Goal: Navigation & Orientation: Go to known website

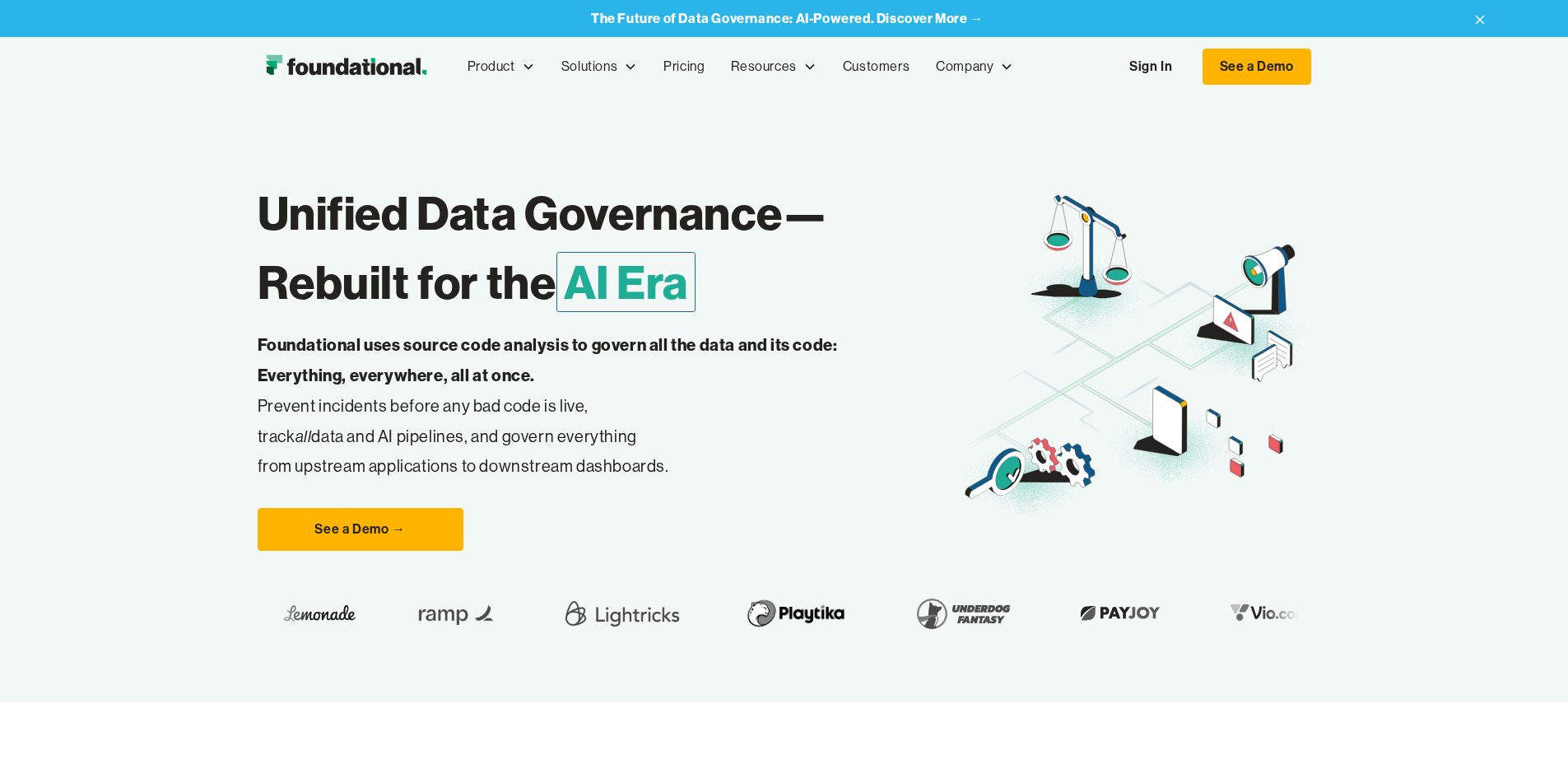
click at [620, 281] on h1 "Unified Data Governance— Rebuilt for the AI Era" at bounding box center [609, 248] width 702 height 138
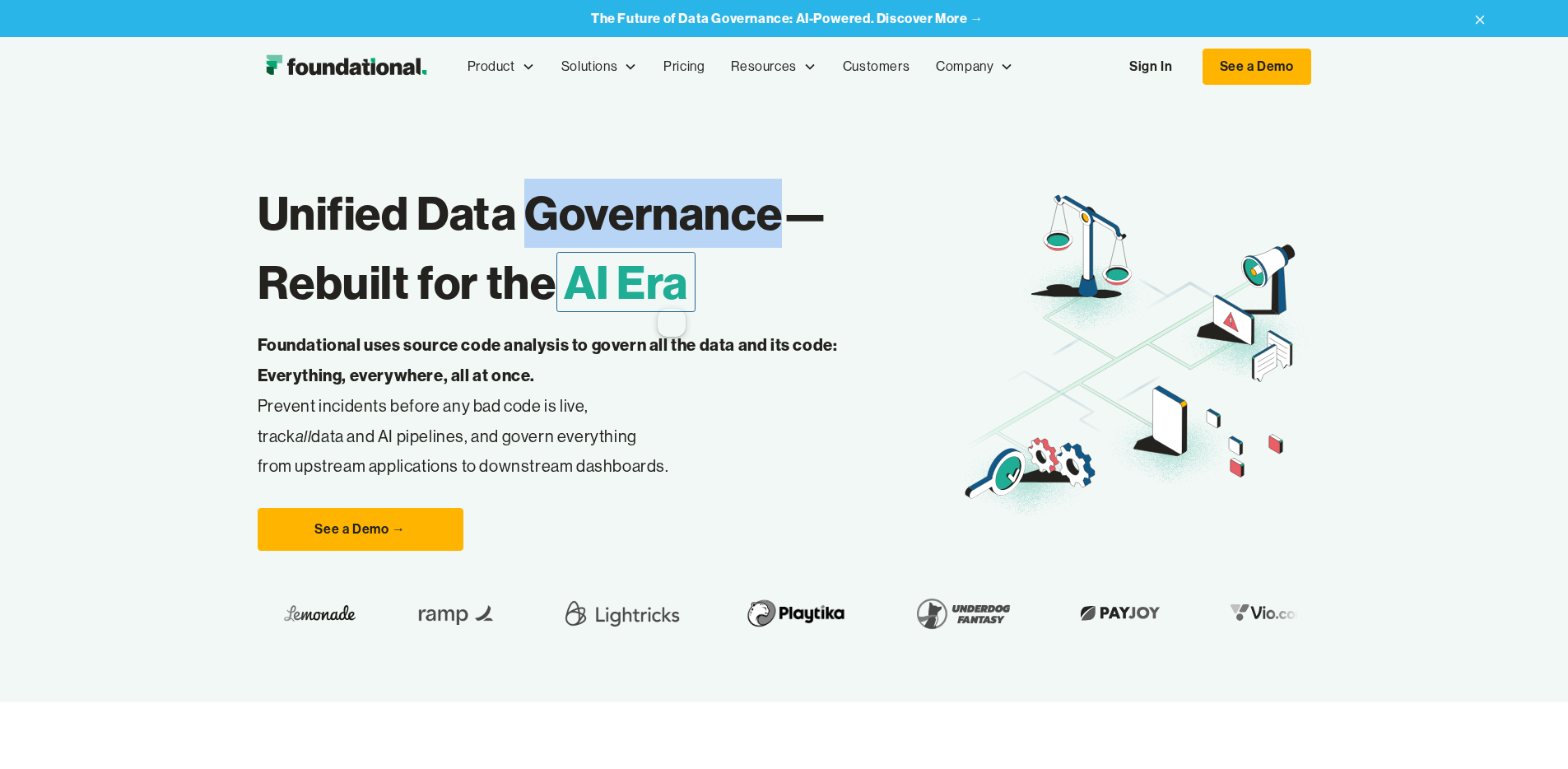
click at [620, 281] on h1 "Unified Data Governance— Rebuilt for the AI Era" at bounding box center [609, 248] width 702 height 138
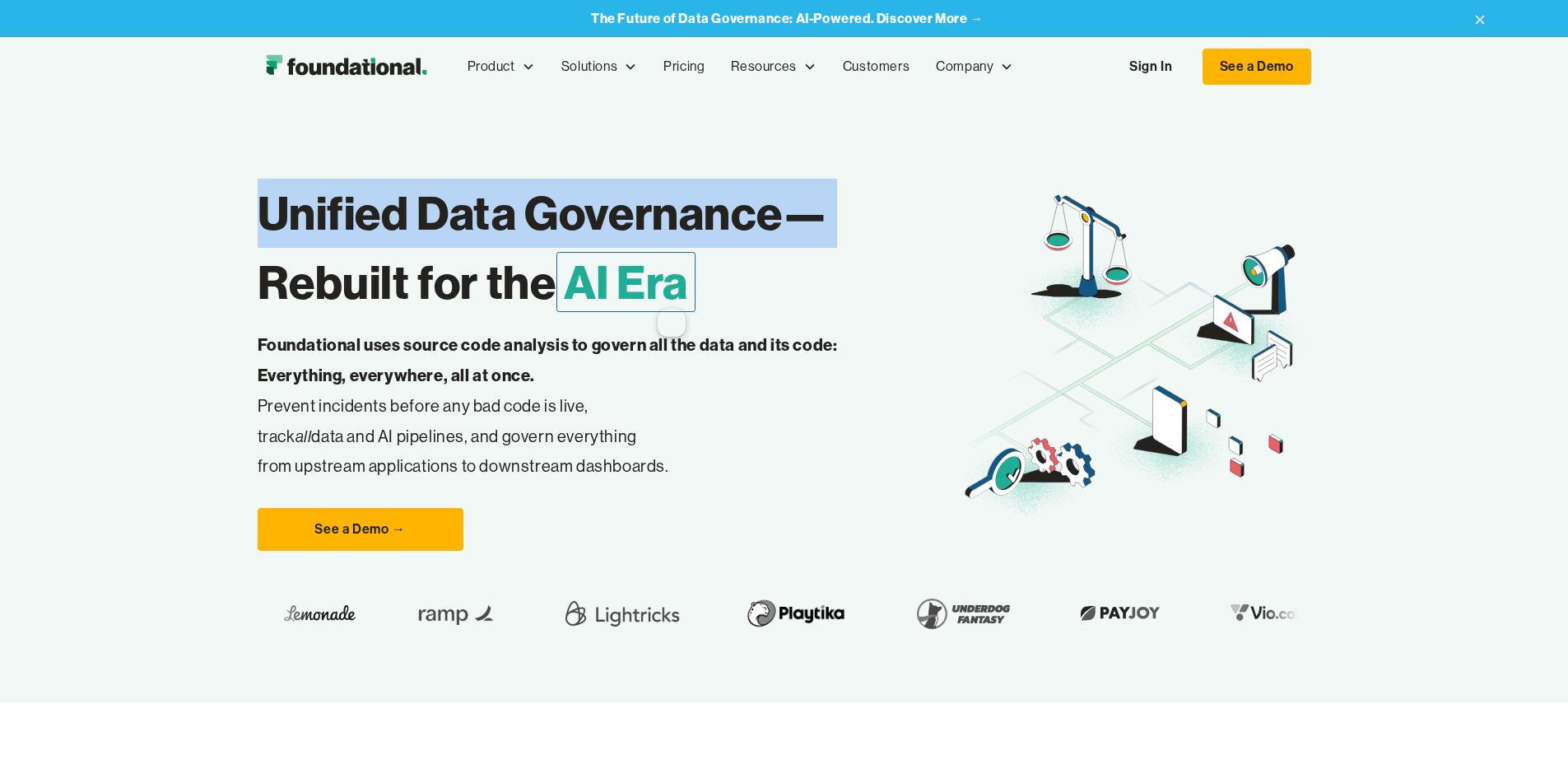
click at [620, 281] on h1 "Unified Data Governance— Rebuilt for the AI Era" at bounding box center [609, 248] width 702 height 138
drag, startPoint x: 620, startPoint y: 281, endPoint x: 604, endPoint y: 287, distance: 17.1
click at [620, 281] on h1 "Unified Data Governance— Rebuilt for the AI Era" at bounding box center [609, 248] width 702 height 138
click at [636, 281] on h1 "Unified Data Governance— Rebuilt for the AI Era" at bounding box center [609, 248] width 702 height 138
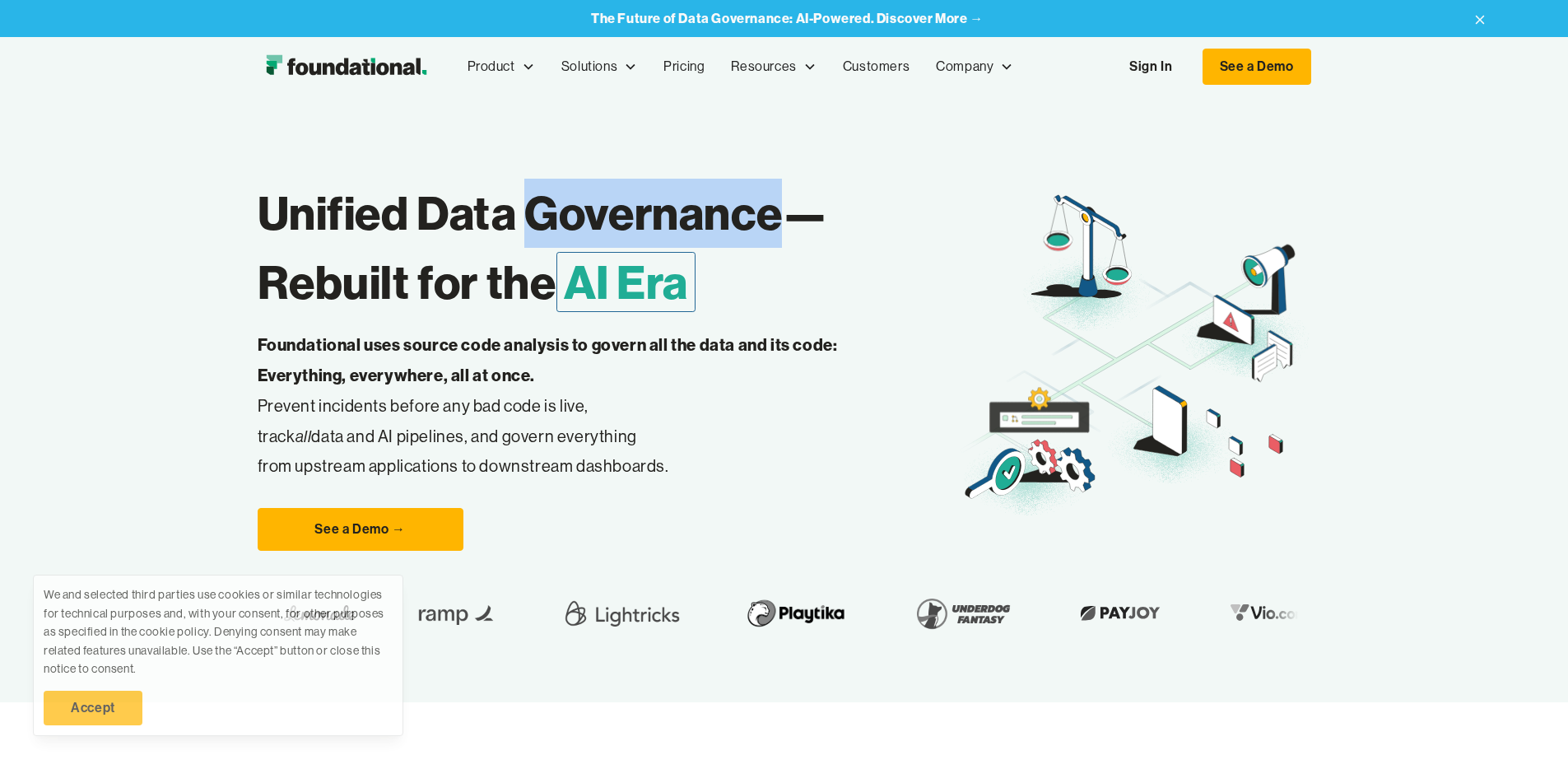
click at [636, 281] on h1 "Unified Data Governance— Rebuilt for the AI Era" at bounding box center [609, 248] width 702 height 138
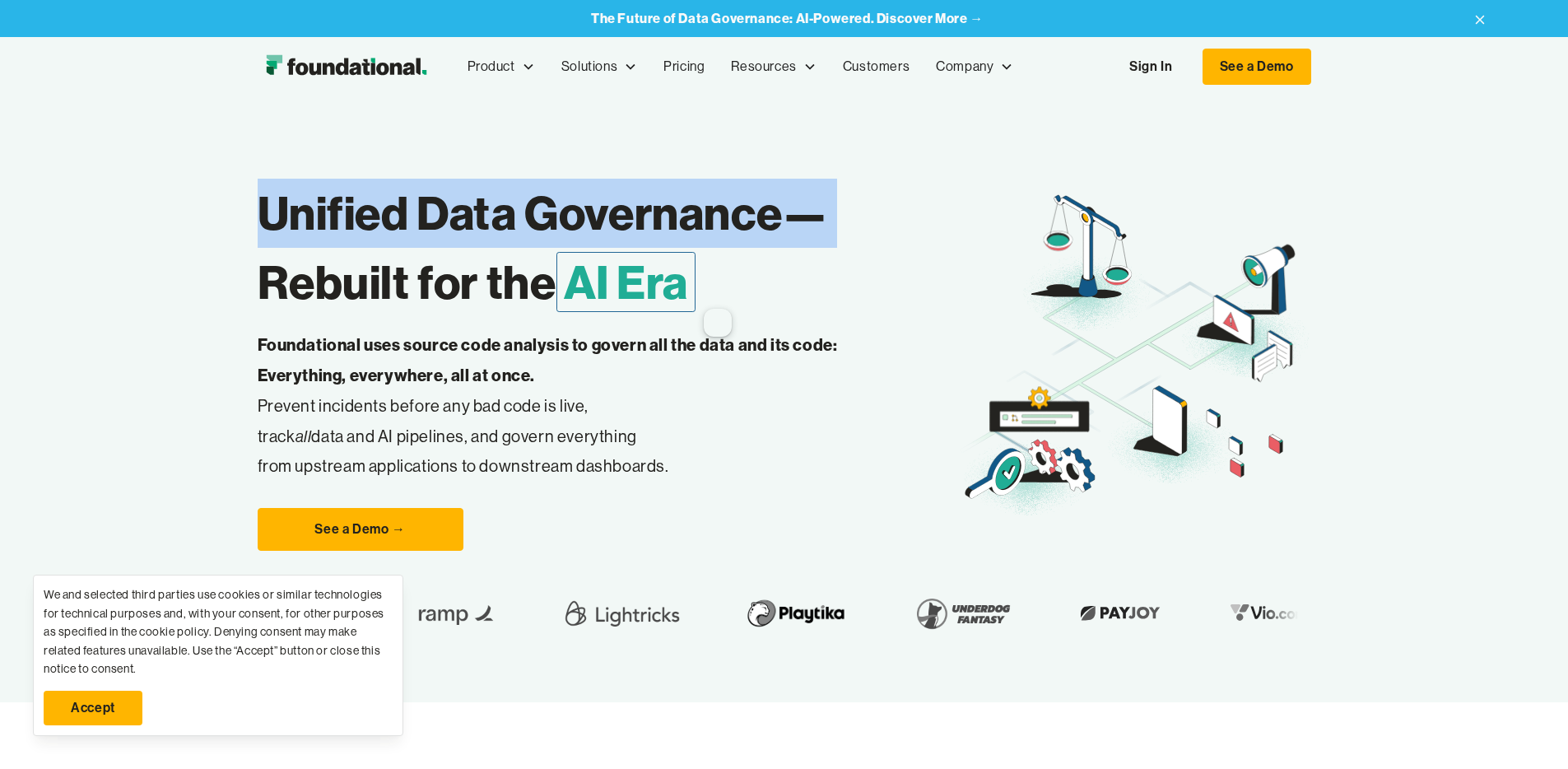
click at [636, 281] on h1 "Unified Data Governance— Rebuilt for the AI Era" at bounding box center [609, 248] width 702 height 138
click at [624, 283] on h1 "Unified Data Governance— Rebuilt for the AI Era" at bounding box center [609, 248] width 702 height 138
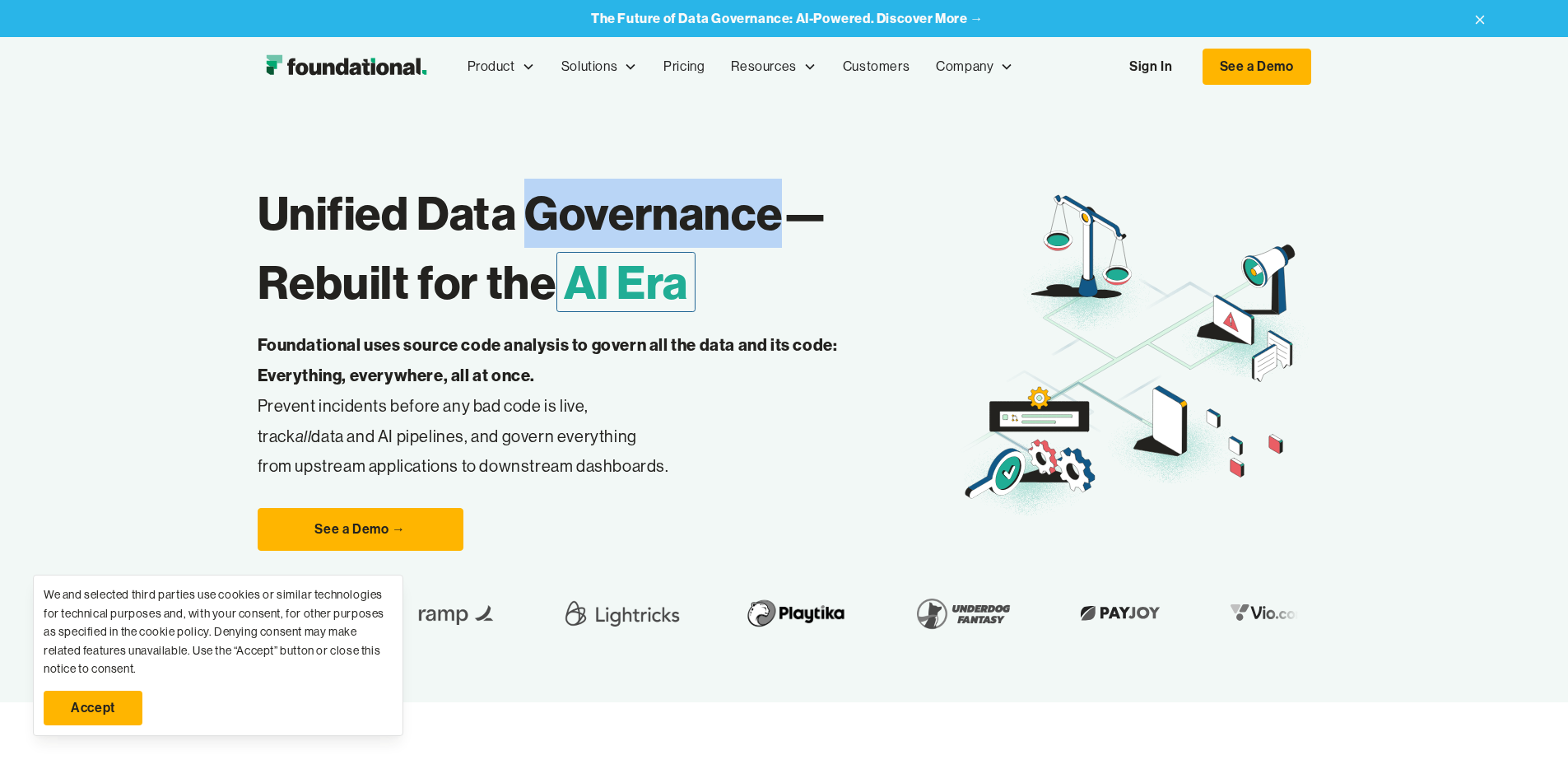
click at [624, 283] on h1 "Unified Data Governance— Rebuilt for the AI Era" at bounding box center [609, 248] width 702 height 138
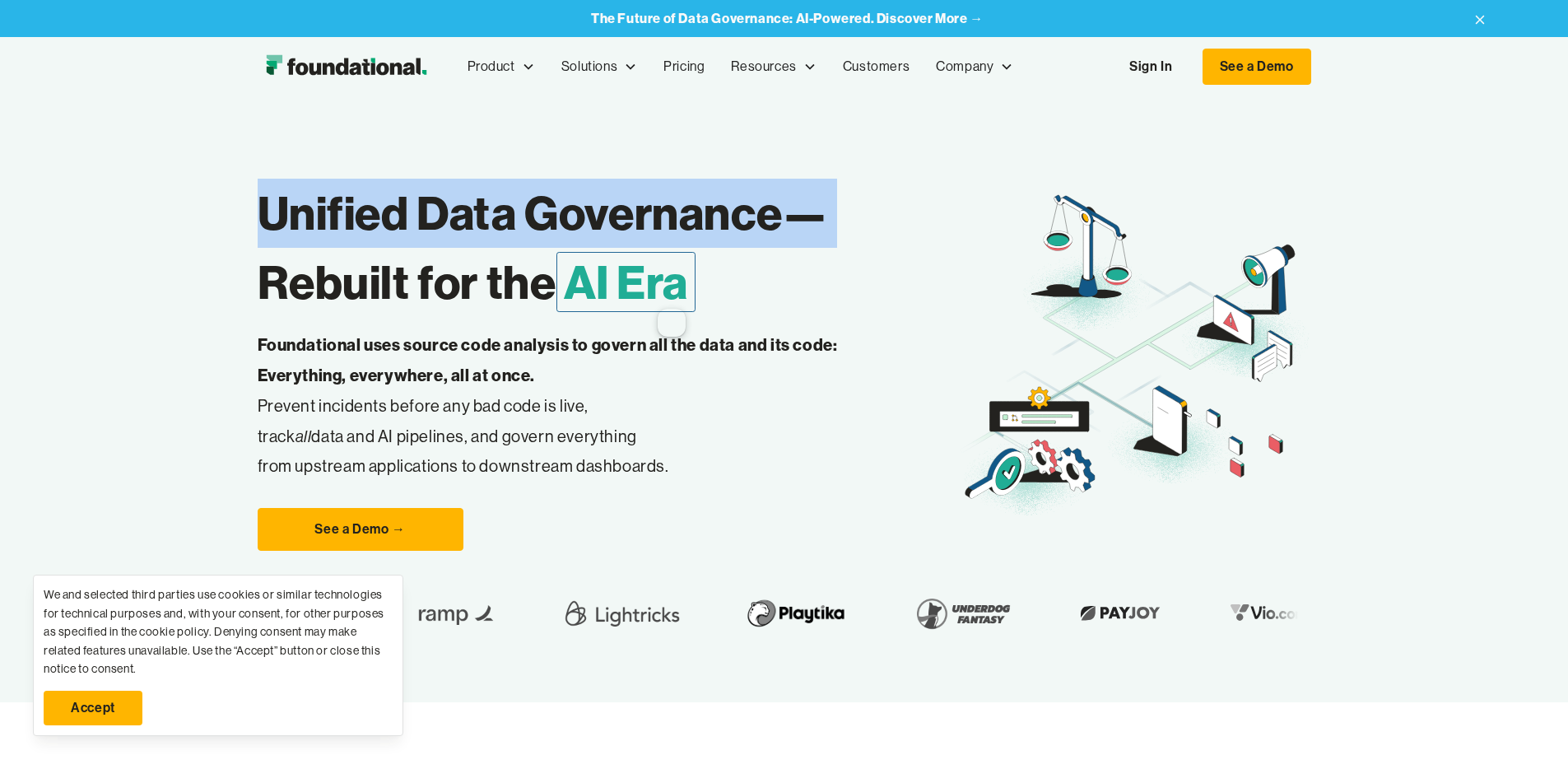
click at [624, 283] on h1 "Unified Data Governance— Rebuilt for the AI Era" at bounding box center [609, 248] width 702 height 138
click at [629, 281] on h1 "Unified Data Governance— Rebuilt for the AI Era" at bounding box center [609, 248] width 702 height 138
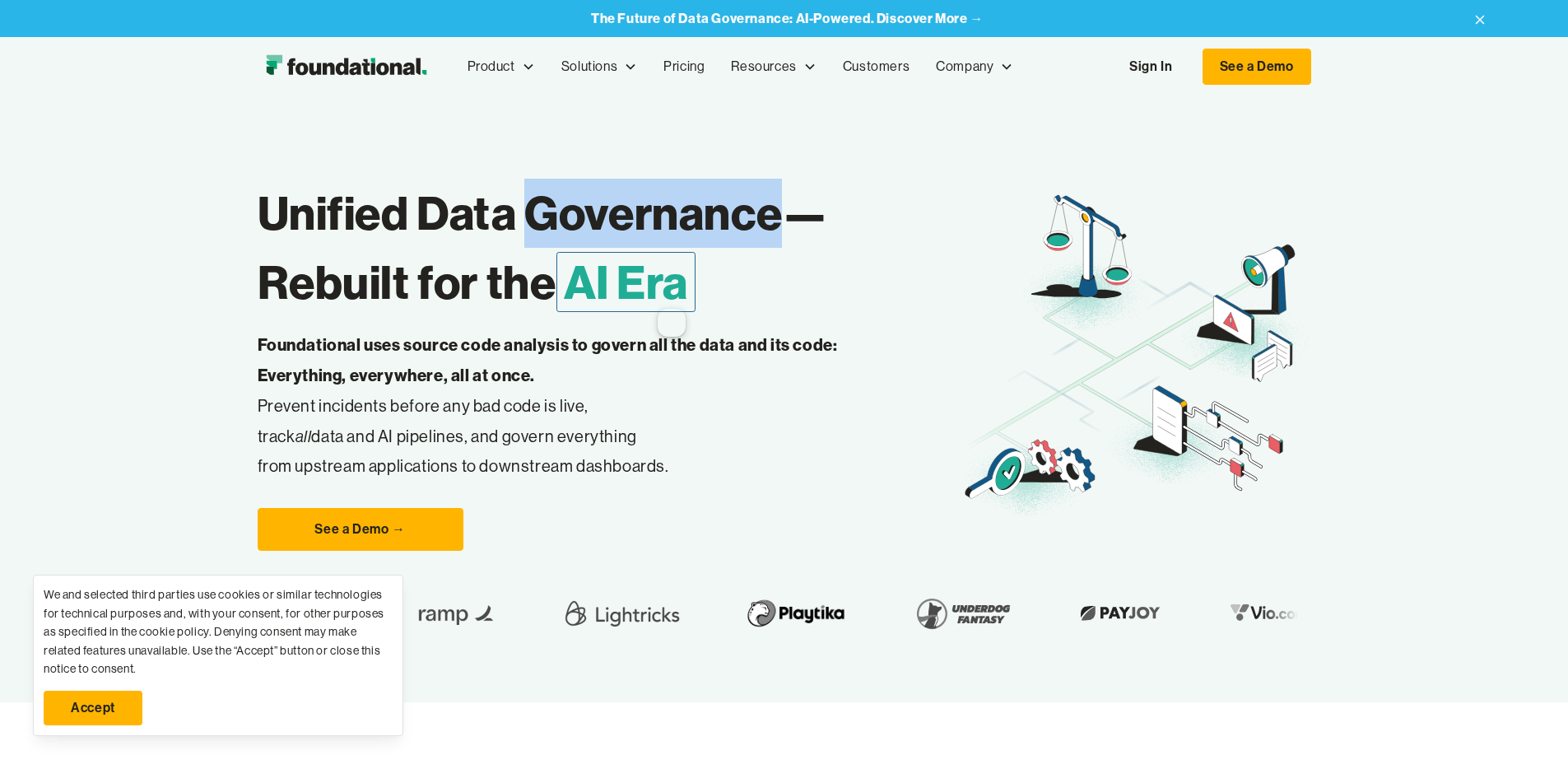
click at [629, 281] on h1 "Unified Data Governance— Rebuilt for the AI Era" at bounding box center [609, 248] width 702 height 138
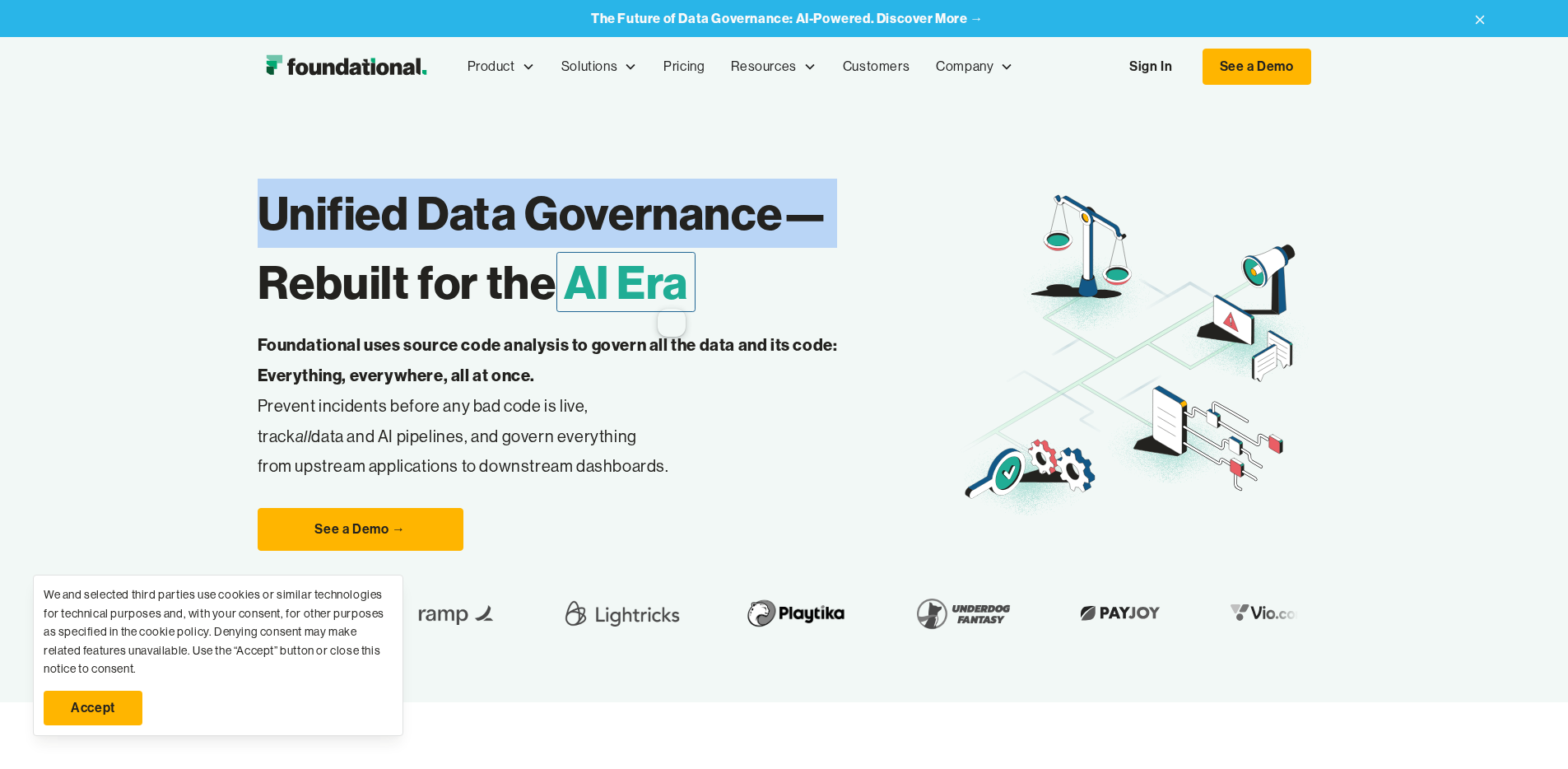
click at [629, 281] on h1 "Unified Data Governance— Rebuilt for the AI Era" at bounding box center [609, 248] width 702 height 138
click at [627, 279] on h1 "Unified Data Governance— Rebuilt for the AI Era" at bounding box center [609, 248] width 702 height 138
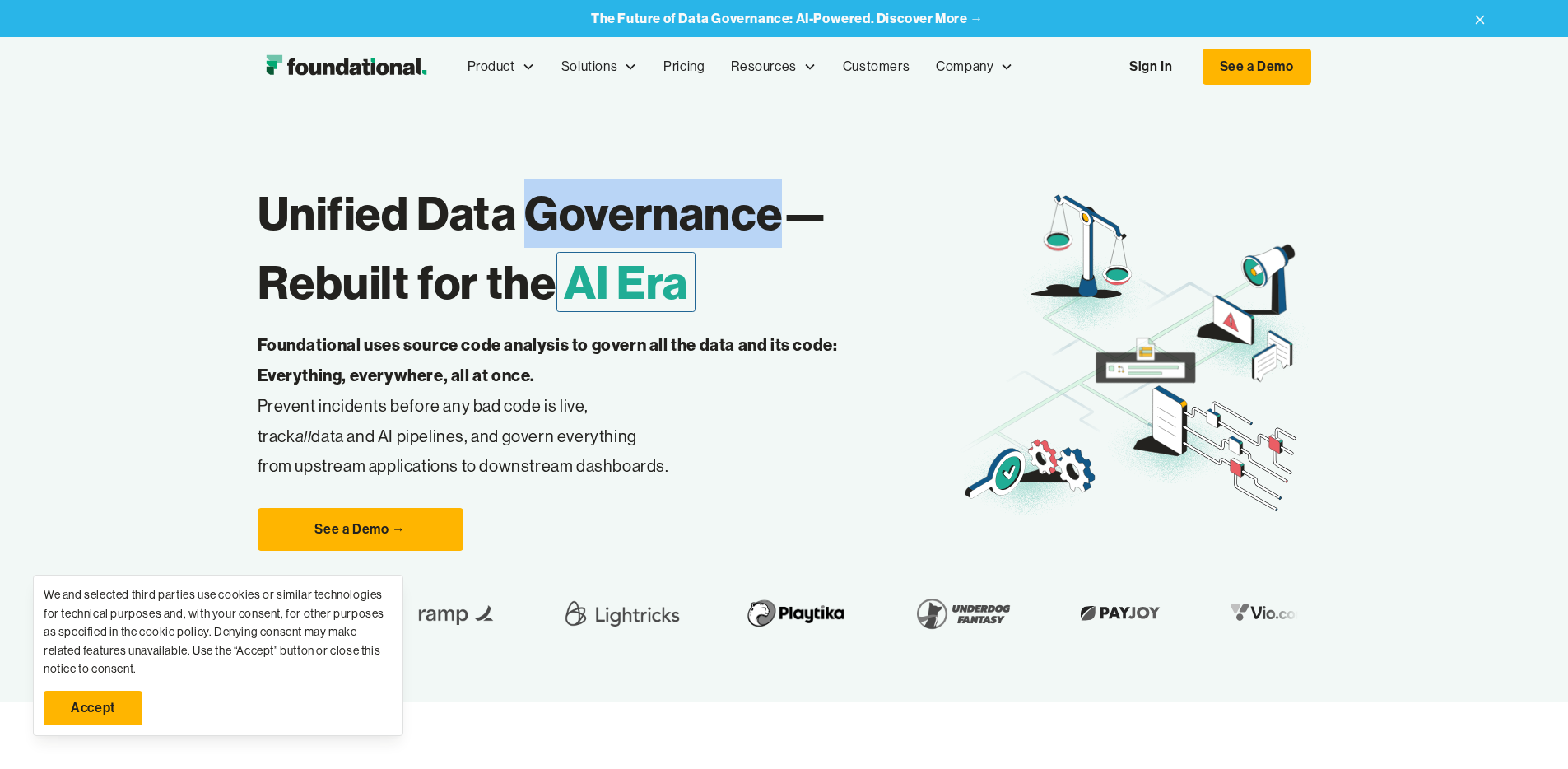
click at [627, 279] on h1 "Unified Data Governance— Rebuilt for the AI Era" at bounding box center [609, 248] width 702 height 138
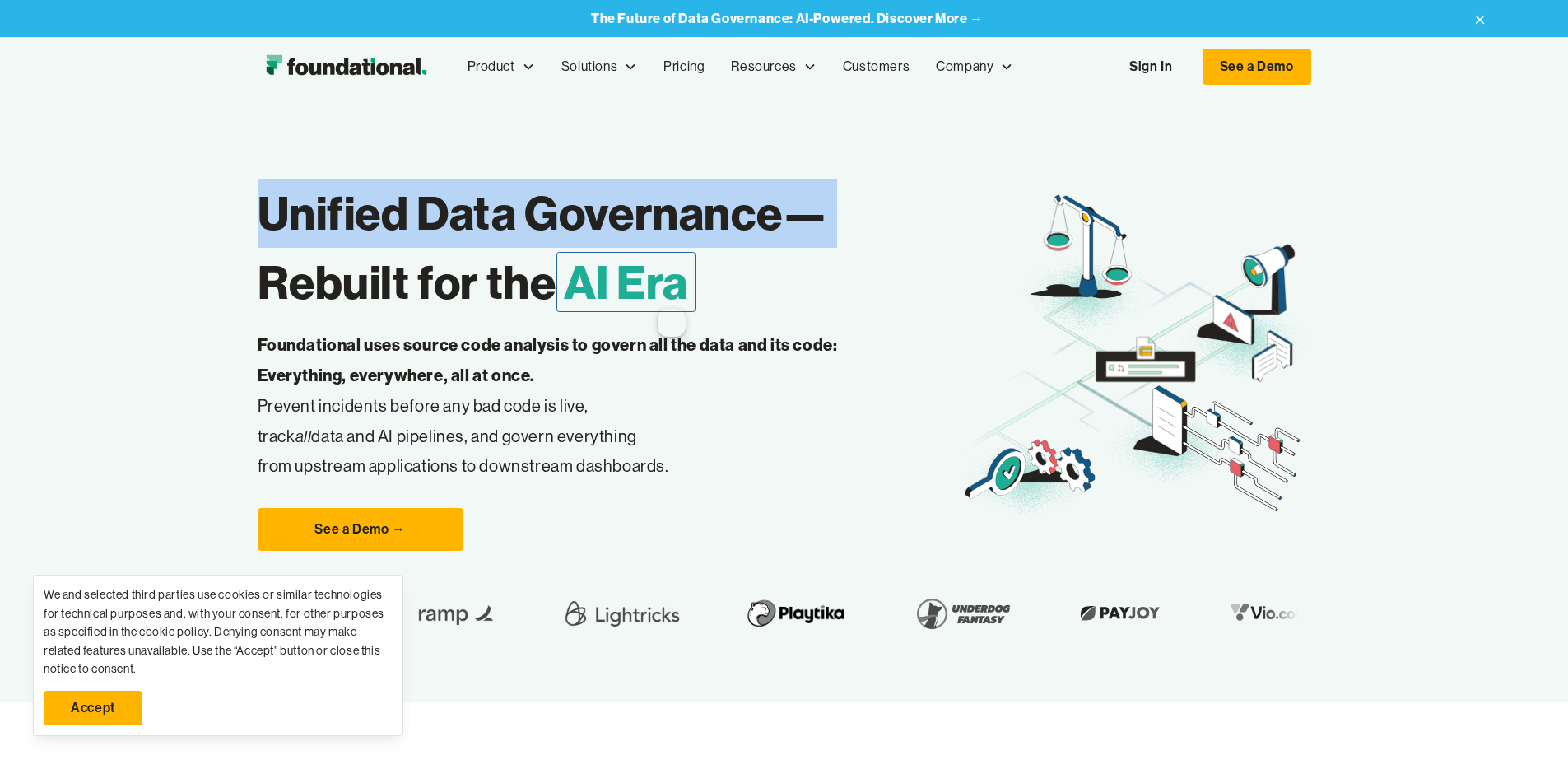
click at [627, 279] on h1 "Unified Data Governance— Rebuilt for the AI Era" at bounding box center [609, 248] width 702 height 138
click at [629, 279] on h1 "Unified Data Governance— Rebuilt for the AI Era" at bounding box center [609, 248] width 702 height 138
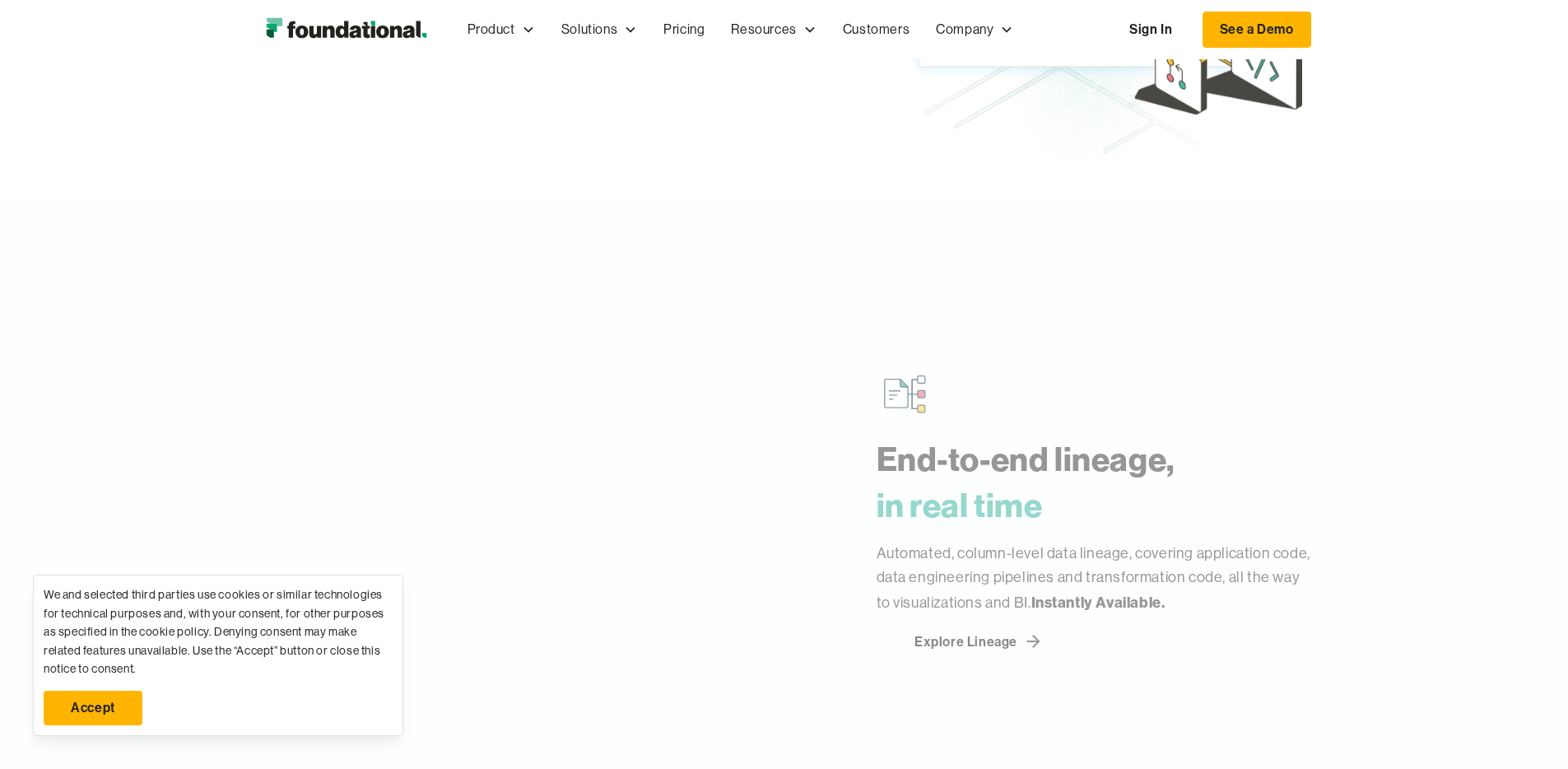
scroll to position [1656, 0]
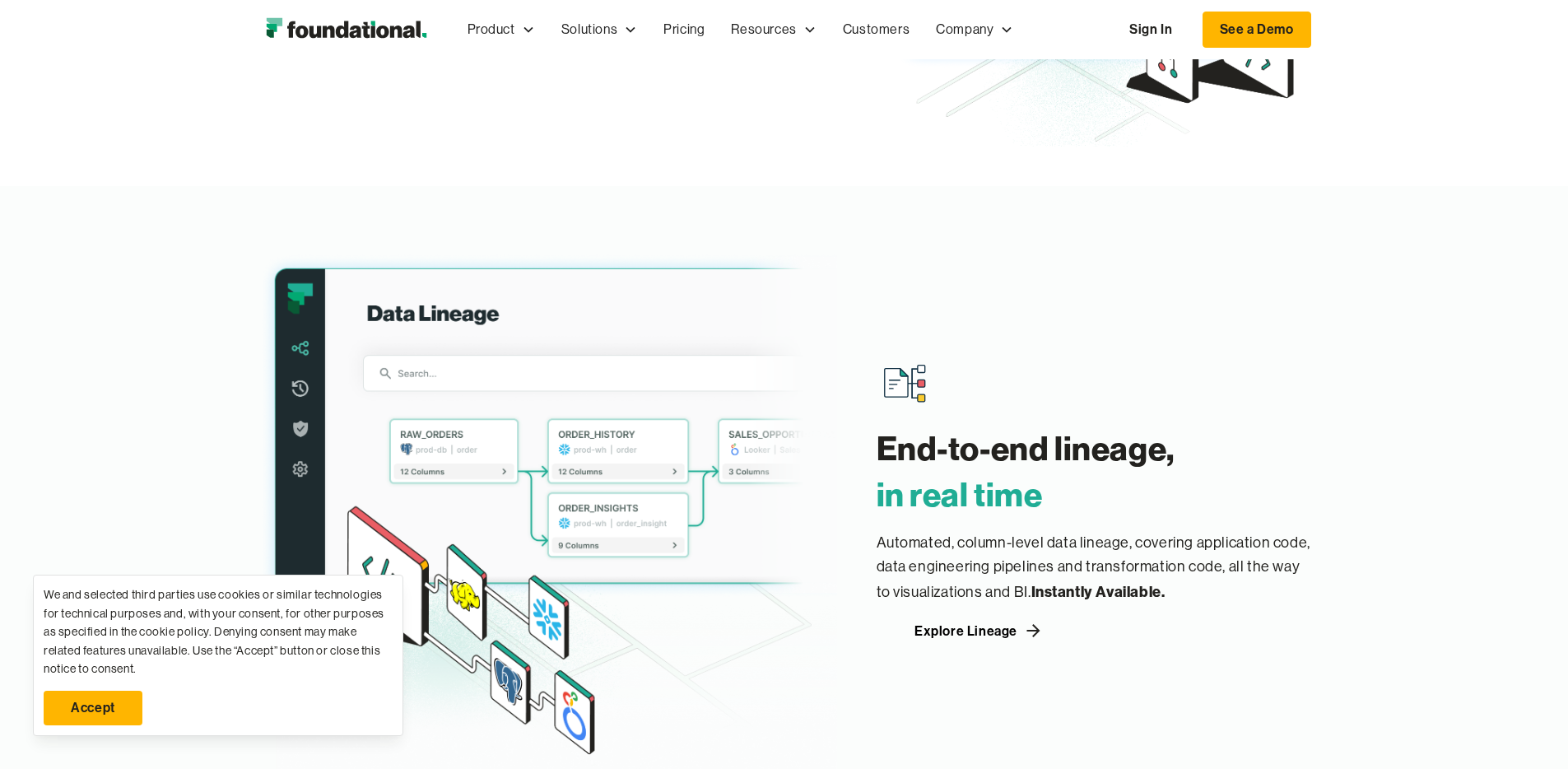
drag, startPoint x: 932, startPoint y: 271, endPoint x: 919, endPoint y: 276, distance: 13.9
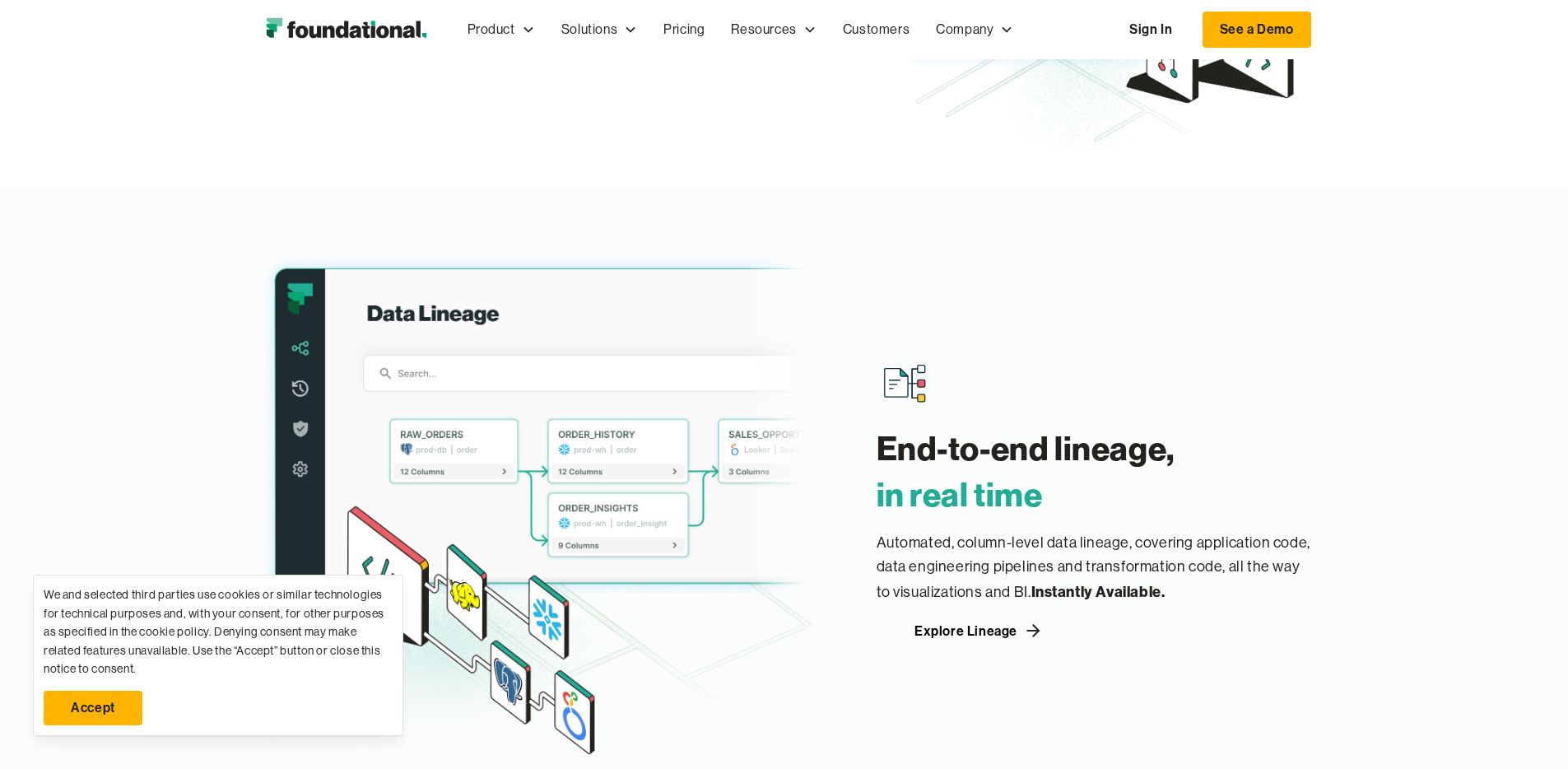
drag, startPoint x: 936, startPoint y: 271, endPoint x: 914, endPoint y: 277, distance: 22.8
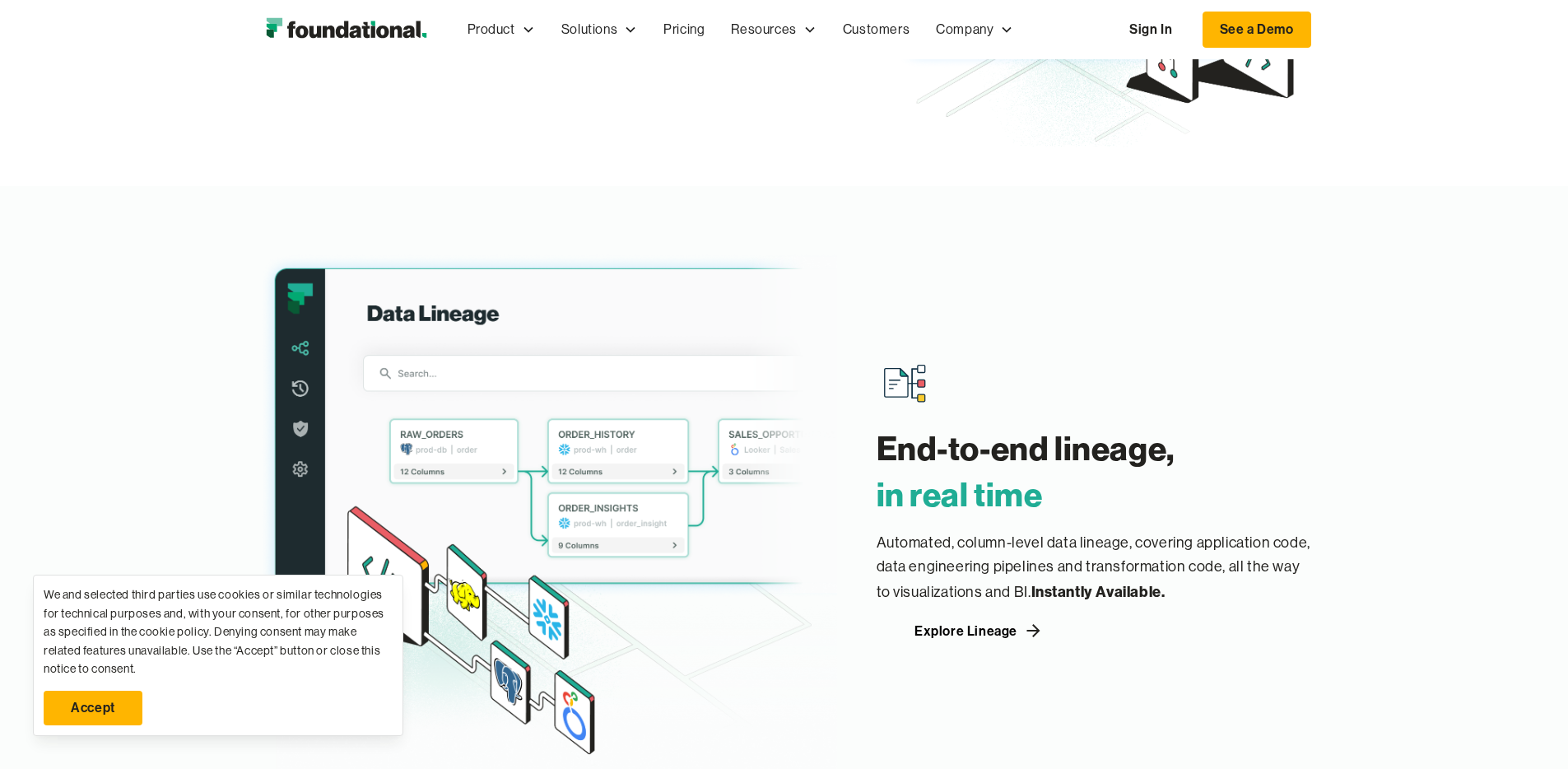
drag, startPoint x: 939, startPoint y: 269, endPoint x: 924, endPoint y: 274, distance: 15.8
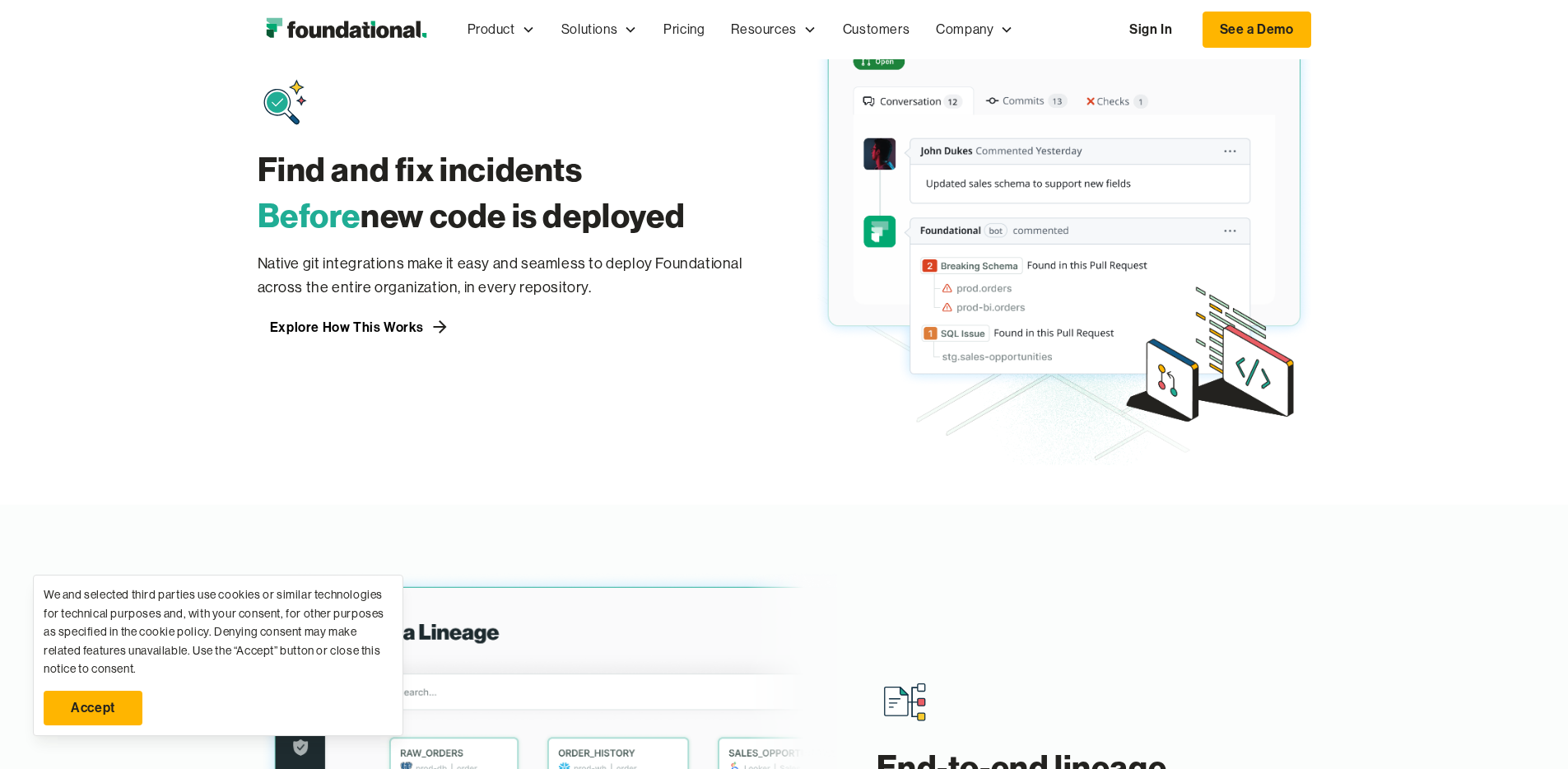
scroll to position [1083, 0]
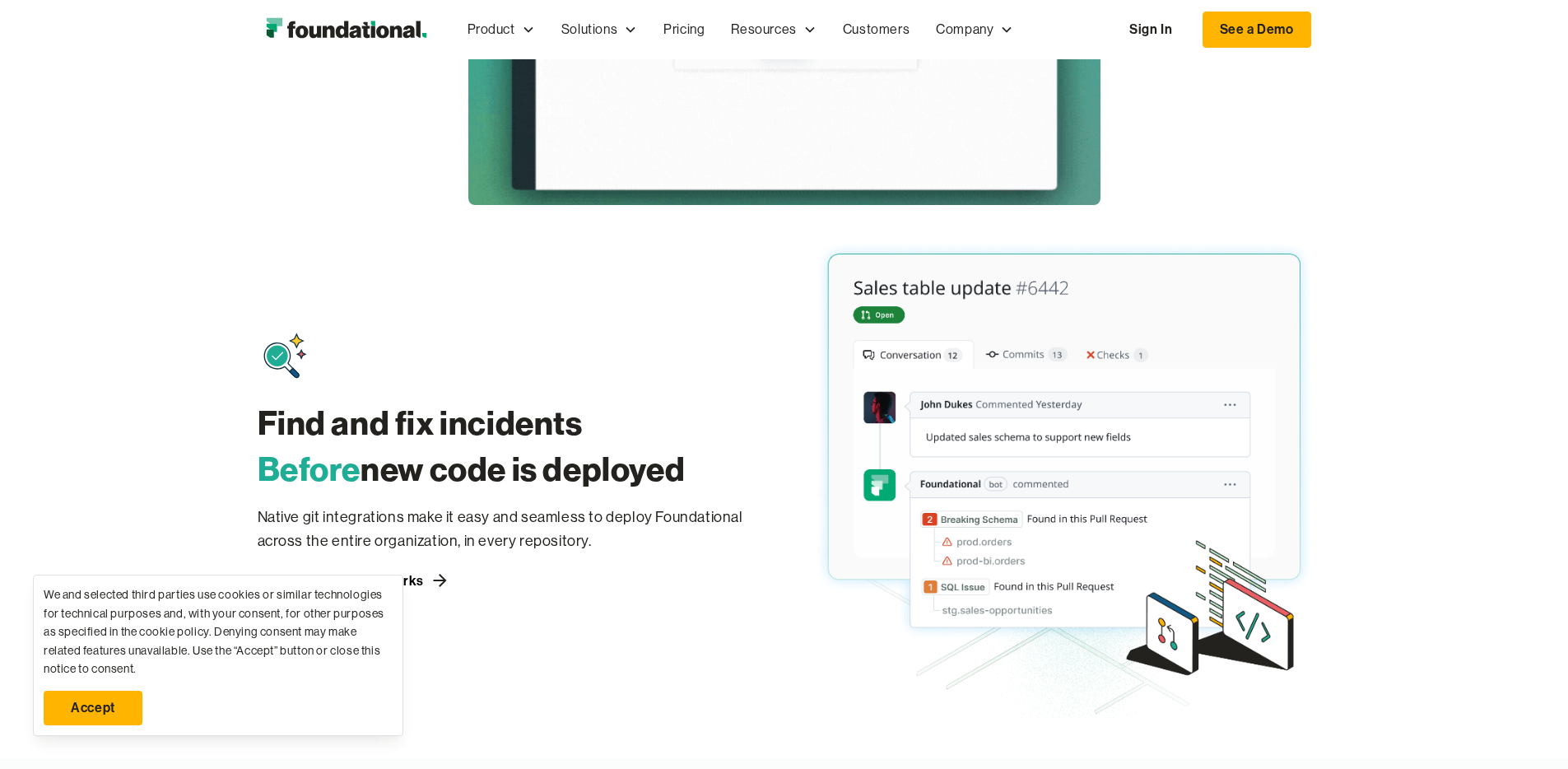
click at [917, 469] on img at bounding box center [1065, 462] width 494 height 515
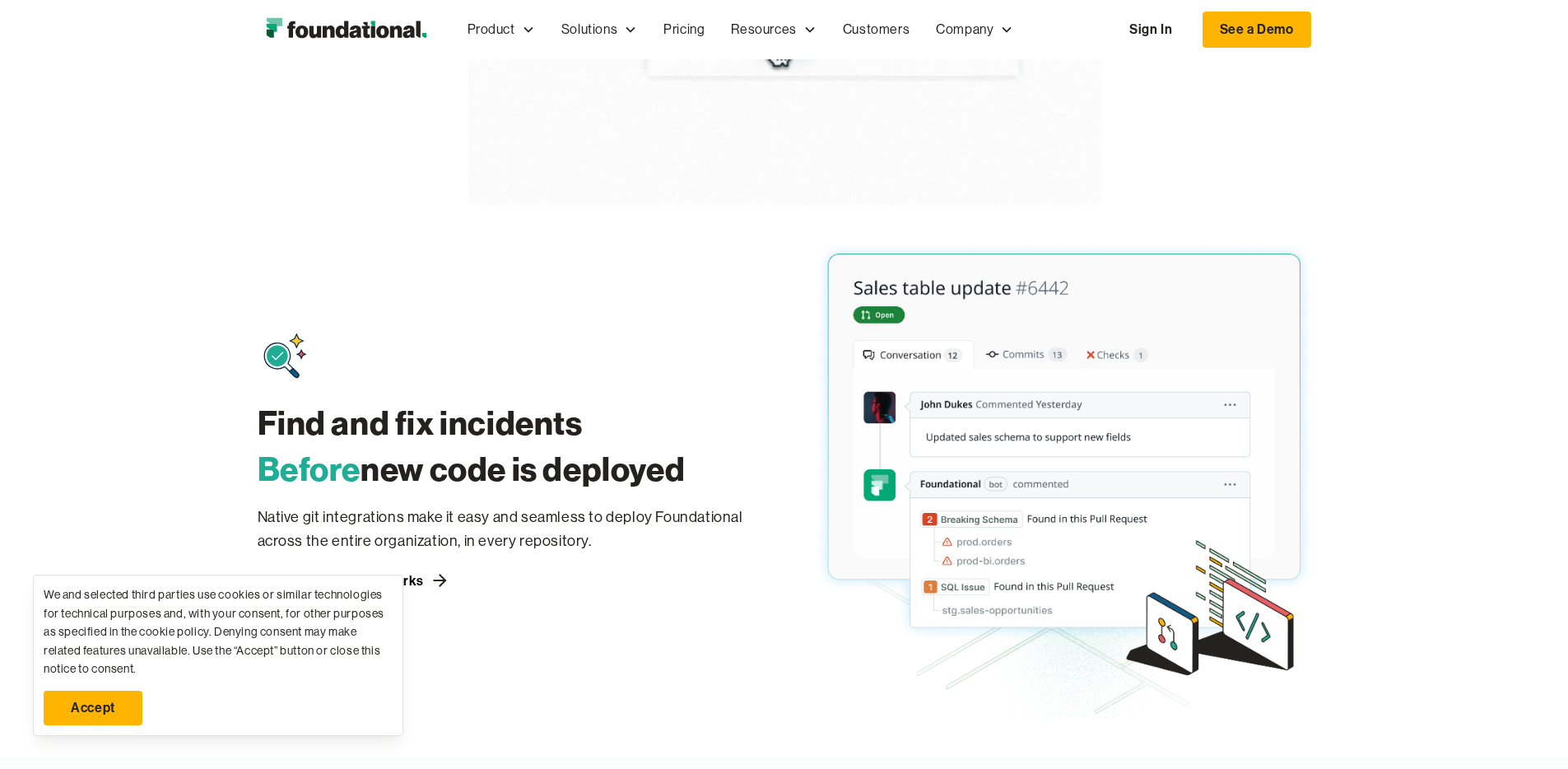
click at [916, 469] on img at bounding box center [1065, 462] width 494 height 515
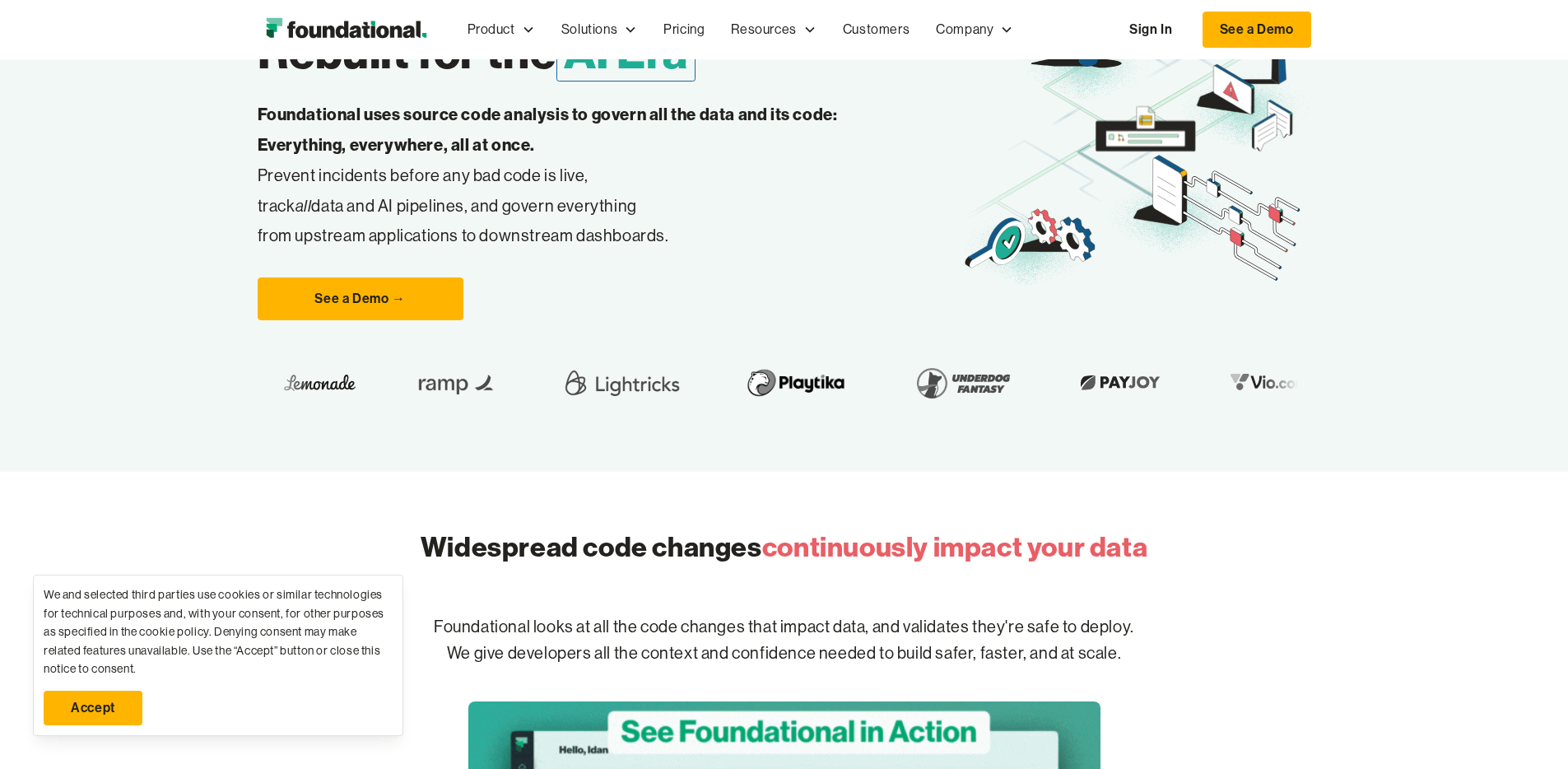
scroll to position [146, 0]
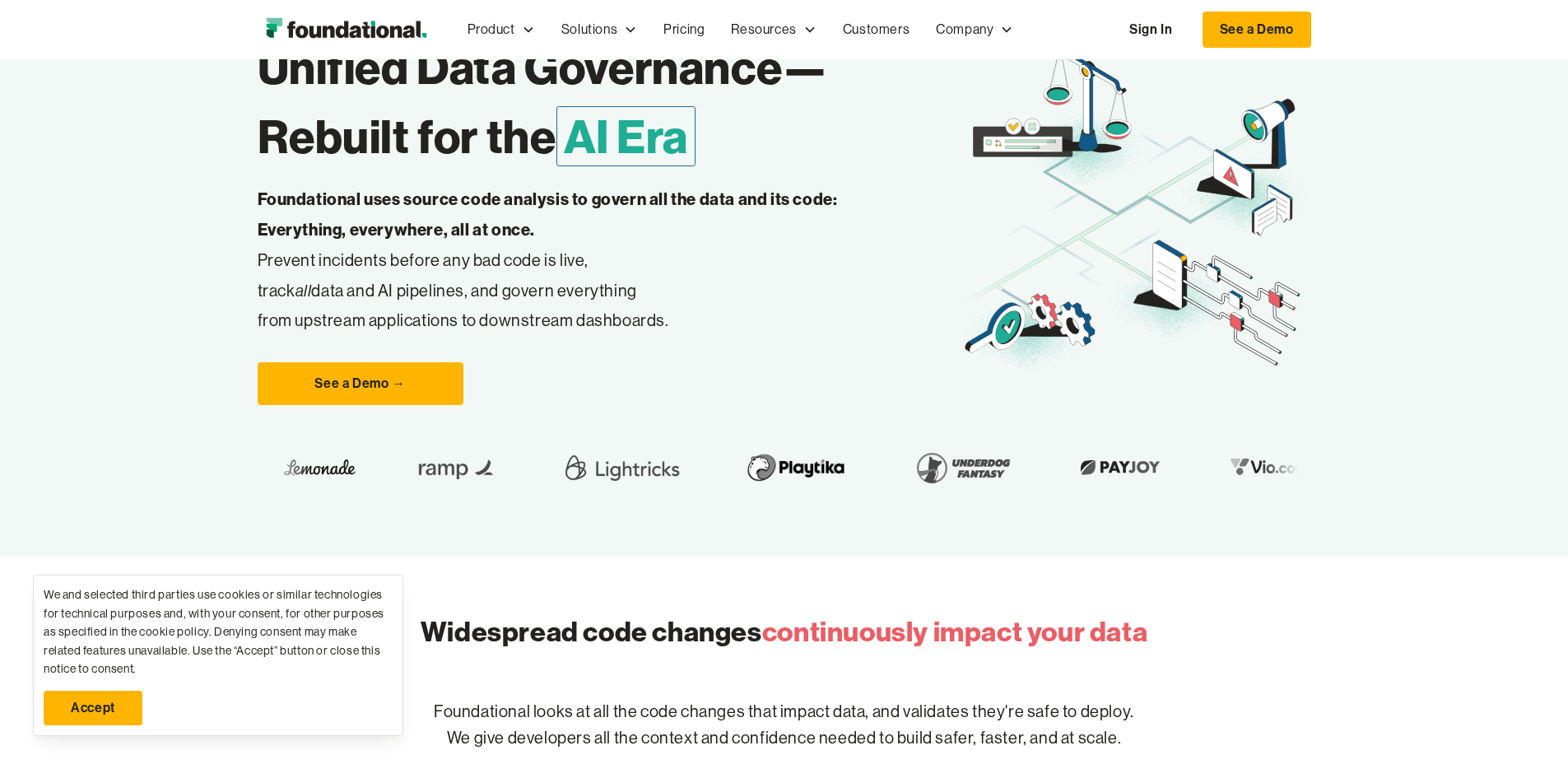
click at [960, 377] on icon at bounding box center [1136, 208] width 352 height 339
click at [965, 353] on icon at bounding box center [969, 347] width 8 height 11
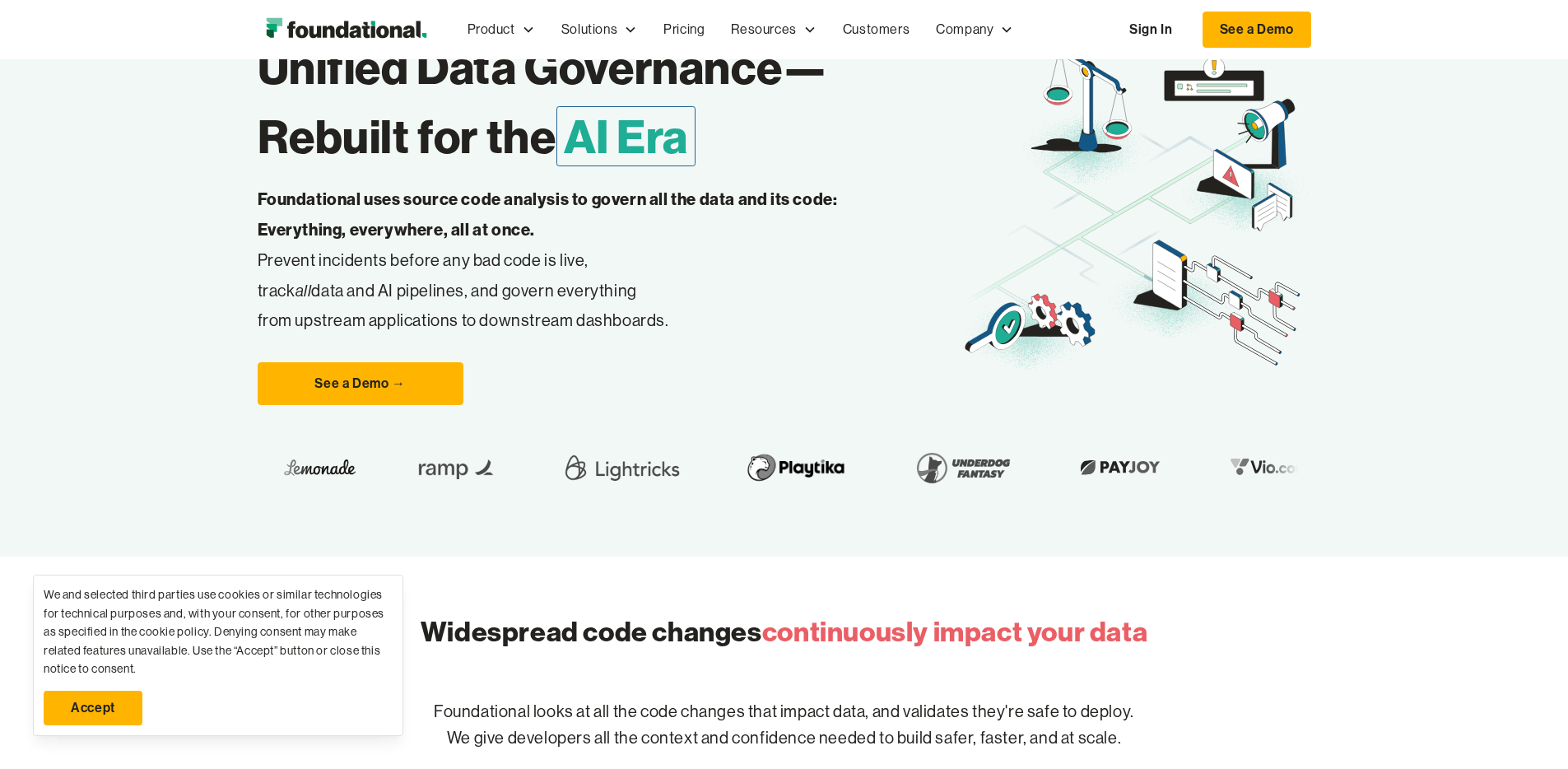
click at [965, 353] on icon at bounding box center [969, 347] width 8 height 11
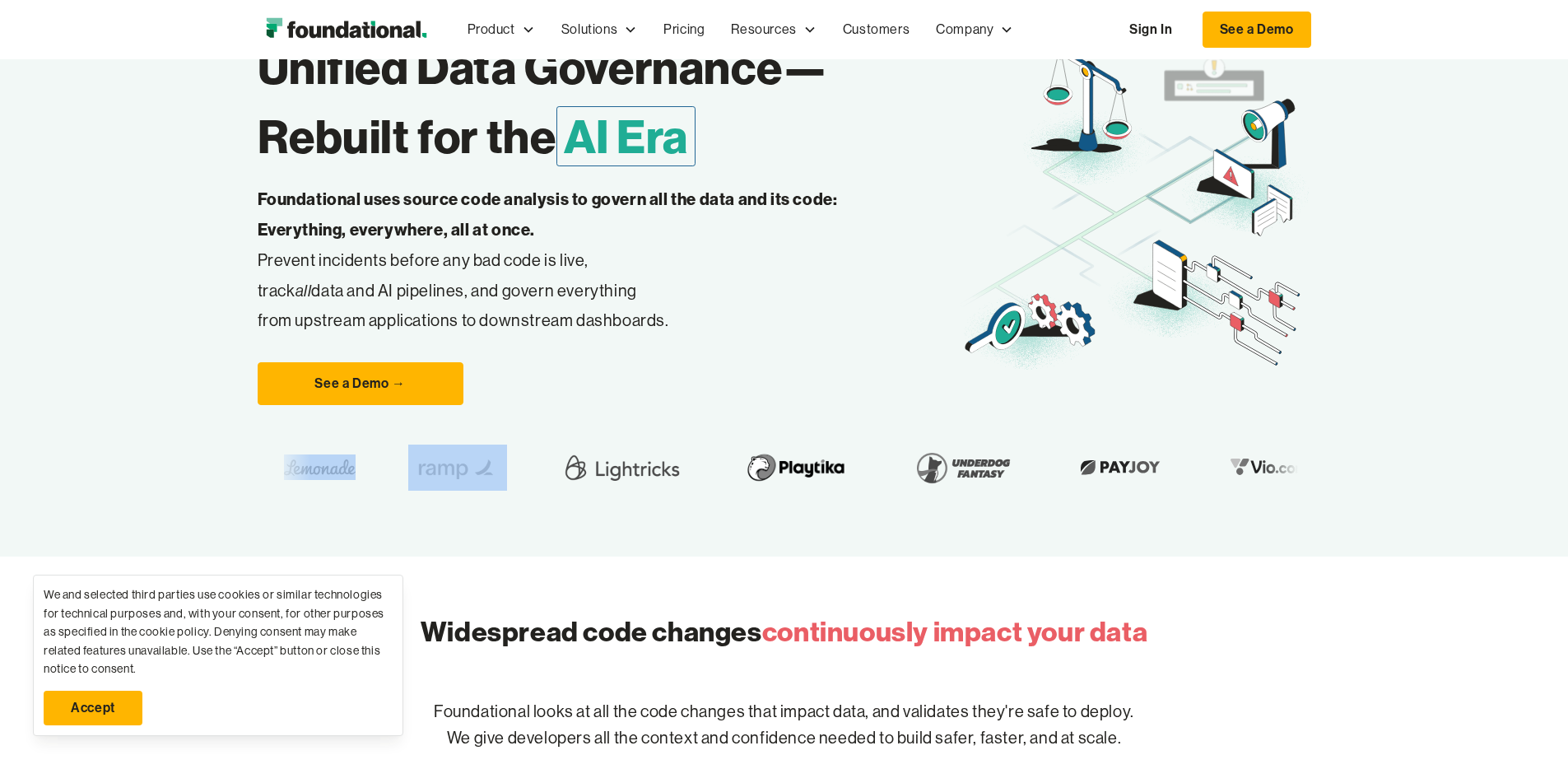
click at [965, 353] on icon at bounding box center [969, 347] width 8 height 11
drag, startPoint x: 929, startPoint y: 480, endPoint x: 921, endPoint y: 485, distance: 9.4
click at [959, 370] on g at bounding box center [1135, 209] width 352 height 321
click at [969, 353] on icon at bounding box center [997, 329] width 56 height 47
drag, startPoint x: 934, startPoint y: 479, endPoint x: 910, endPoint y: 490, distance: 26.4
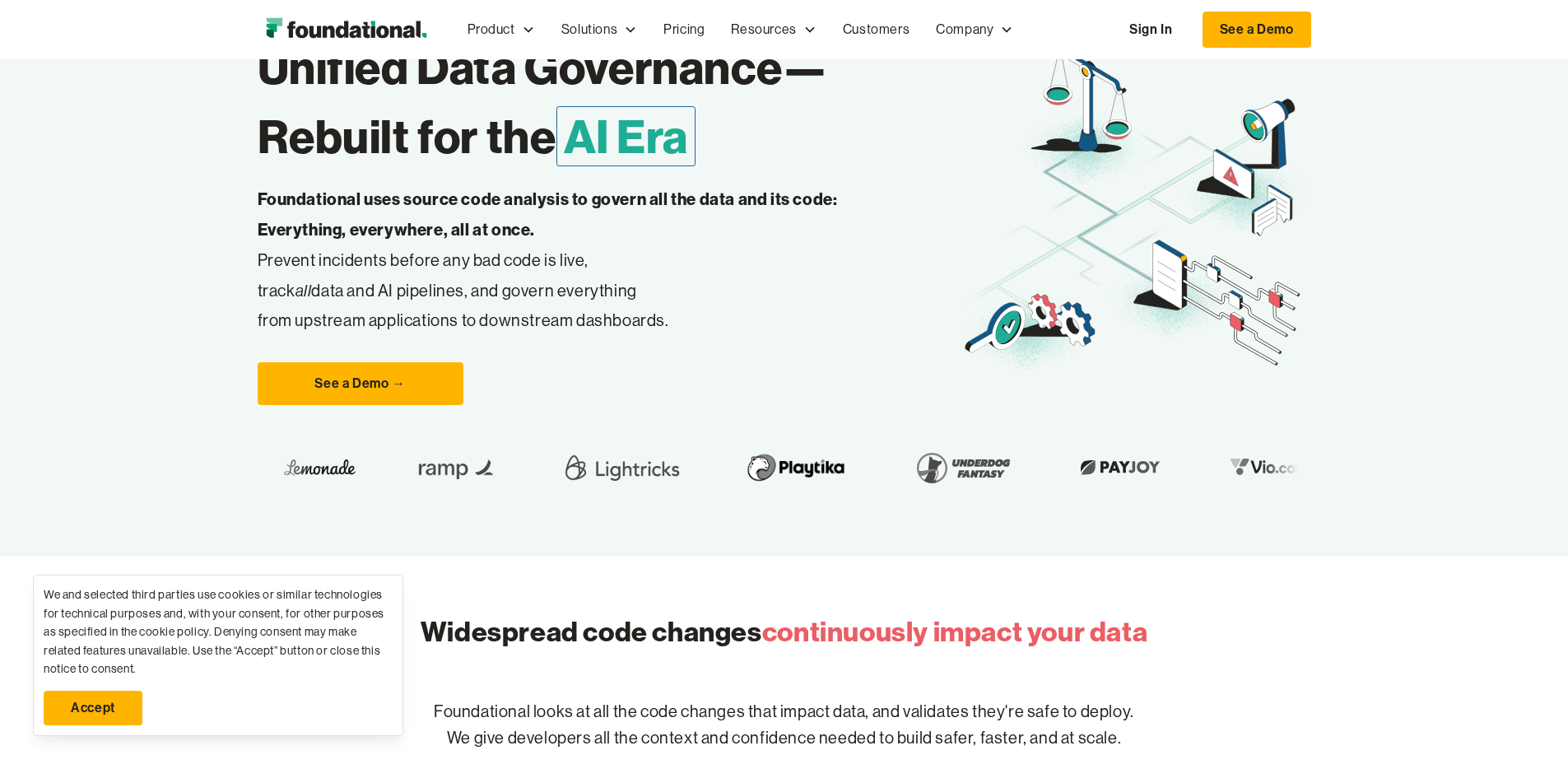
click at [965, 354] on g at bounding box center [995, 328] width 60 height 50
click at [960, 362] on icon at bounding box center [1136, 208] width 352 height 339
click at [960, 364] on icon at bounding box center [1136, 208] width 352 height 339
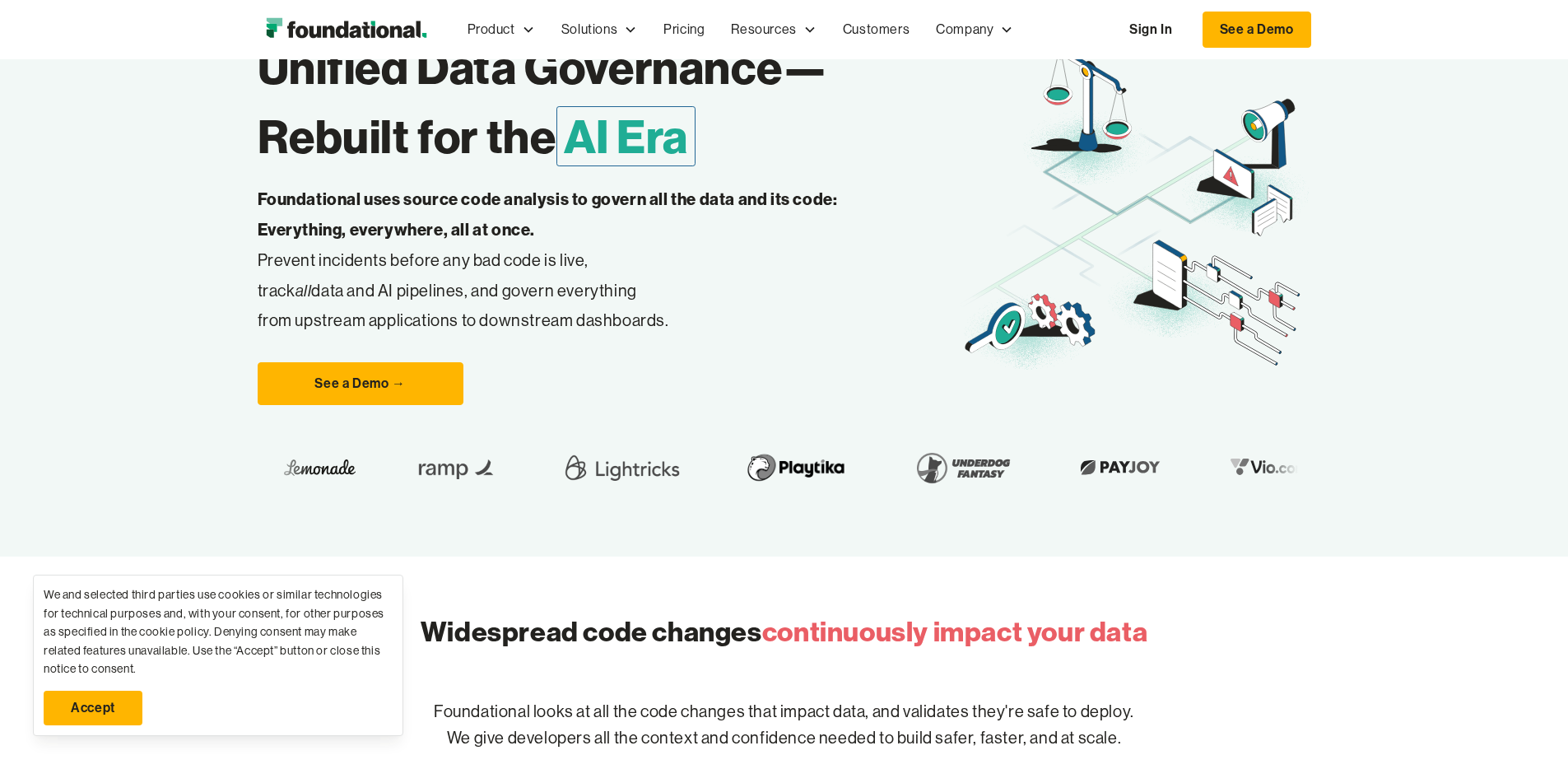
click at [960, 364] on icon at bounding box center [1136, 208] width 352 height 339
click at [960, 369] on icon at bounding box center [1136, 208] width 352 height 339
click at [1238, 30] on nav "Product Product Pull Requests Analyze and validate code changes in every reposi…" at bounding box center [883, 29] width 857 height 54
drag, startPoint x: 1238, startPoint y: 30, endPoint x: 1240, endPoint y: 20, distance: 10.2
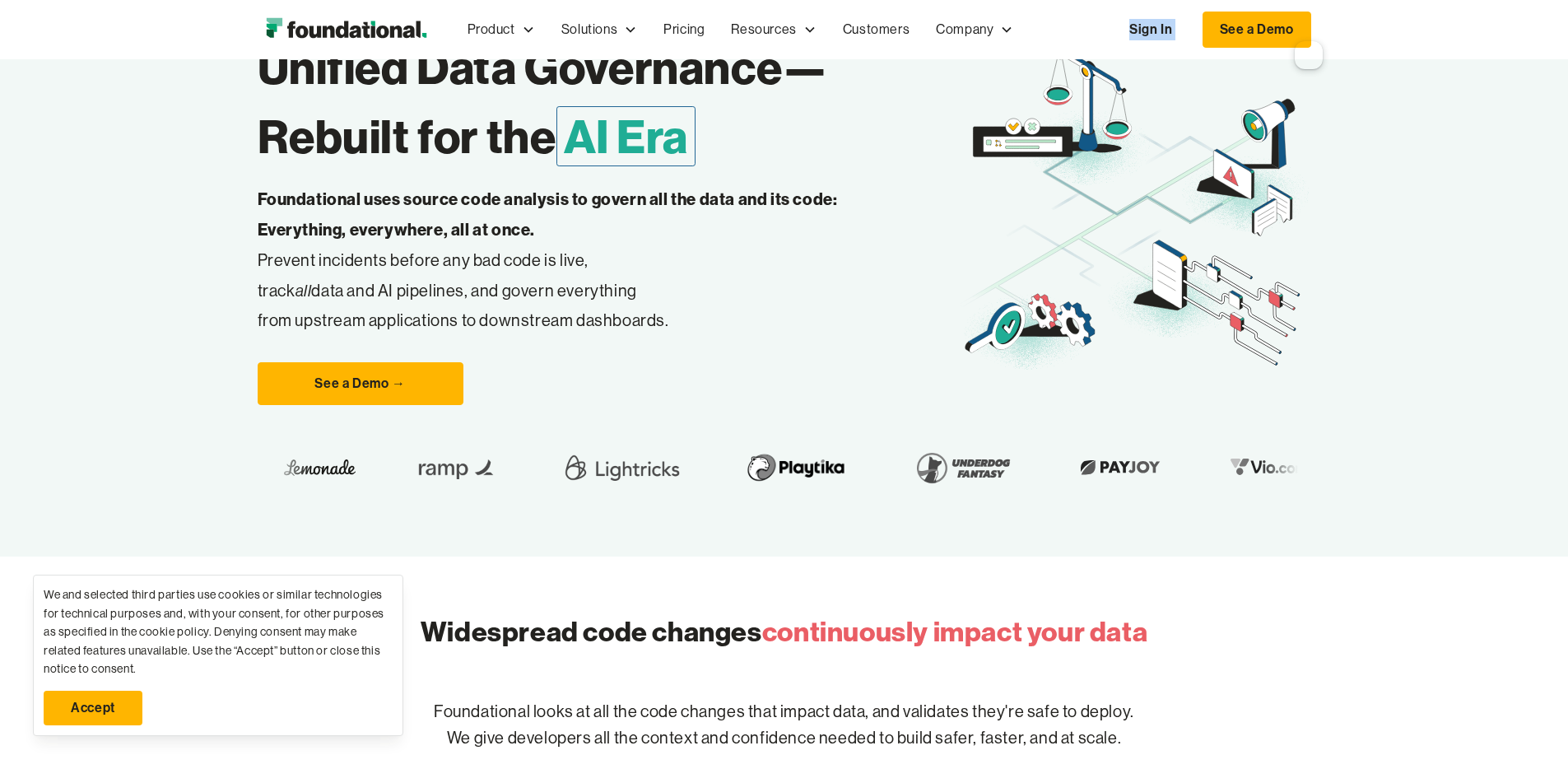
click at [1240, 25] on nav "Product Product Pull Requests Analyze and validate code changes in every reposi…" at bounding box center [883, 29] width 857 height 54
click at [1189, 29] on link "Sign In" at bounding box center [1150, 29] width 76 height 34
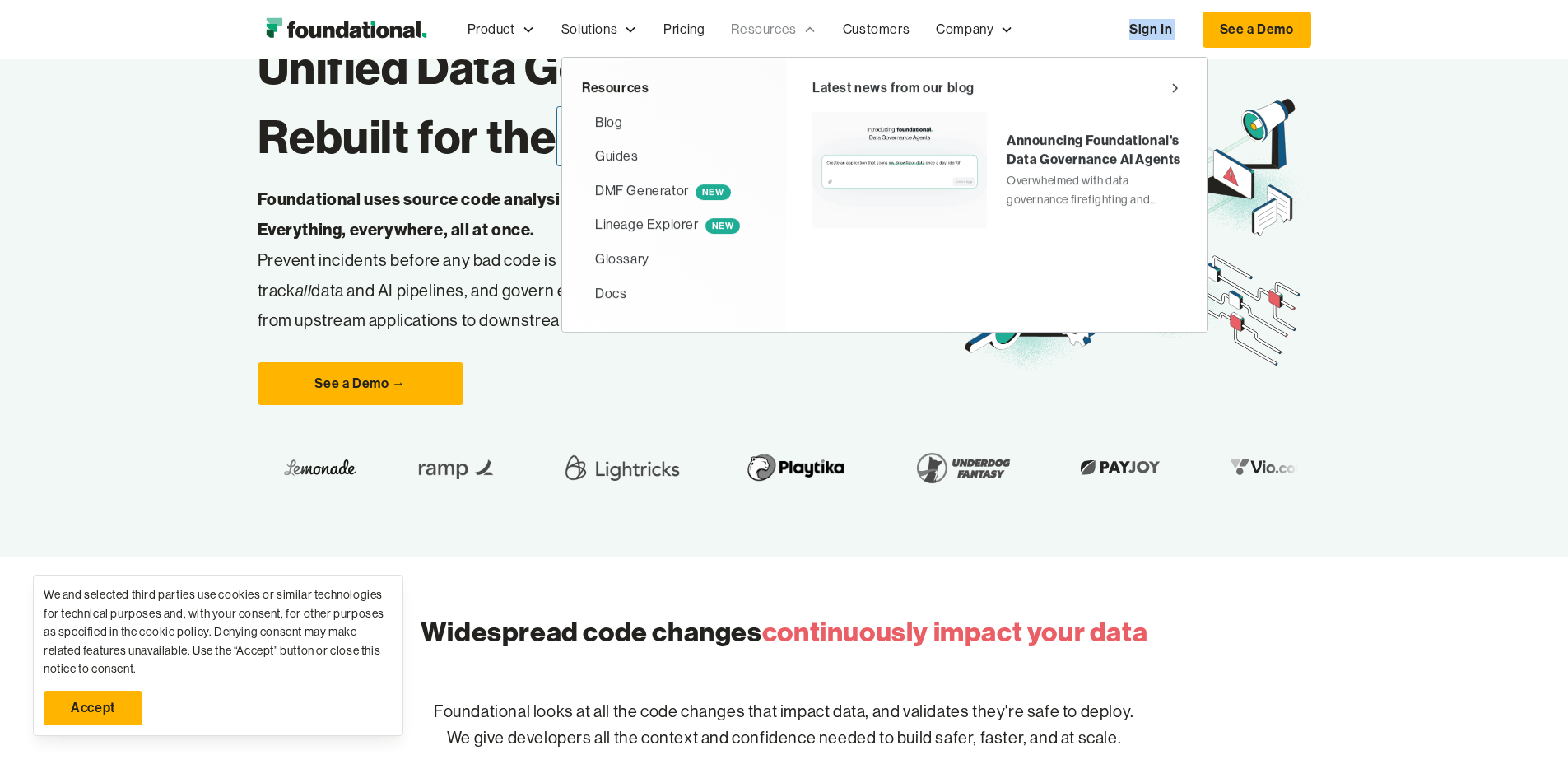
click at [731, 33] on div "Resources" at bounding box center [764, 30] width 65 height 22
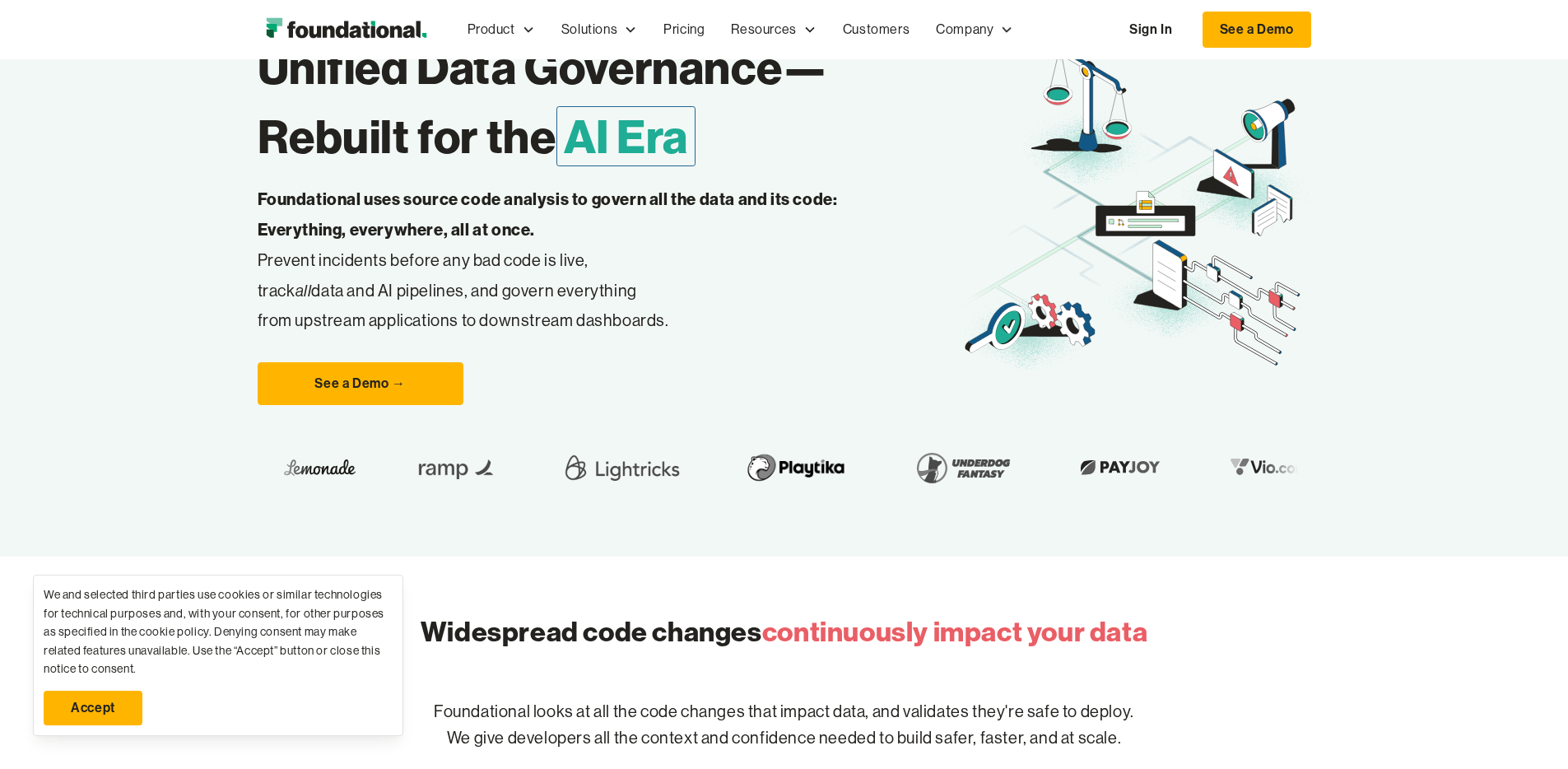
click at [1055, 28] on nav "Product Product Pull Requests Analyze and validate code changes in every reposi…" at bounding box center [883, 29] width 857 height 54
